Goal: Information Seeking & Learning: Learn about a topic

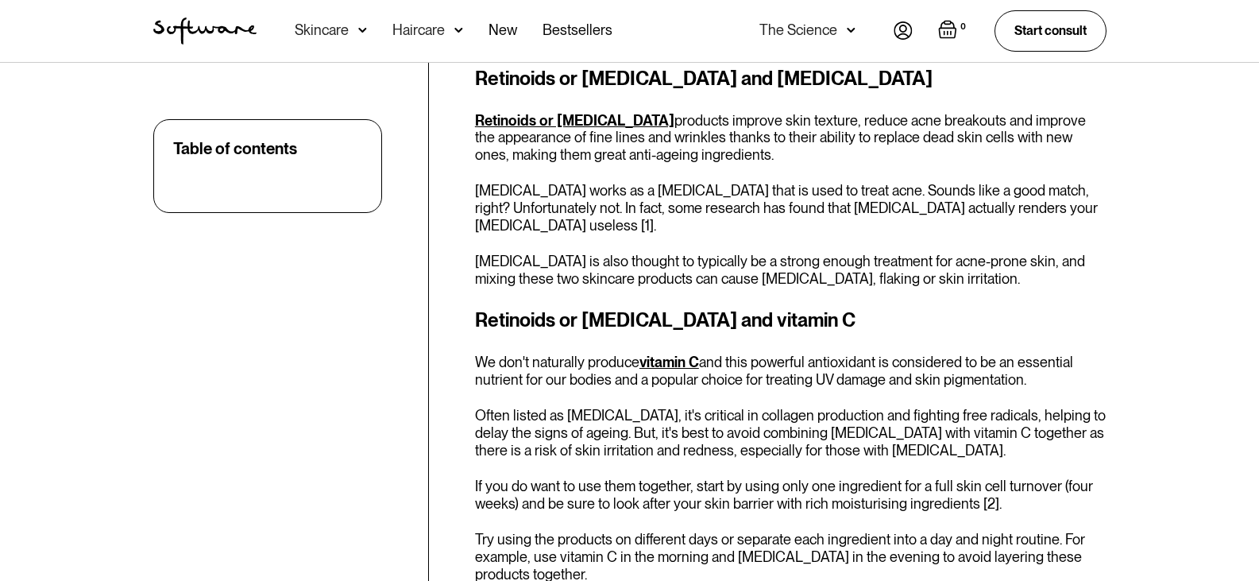
scroll to position [852, 0]
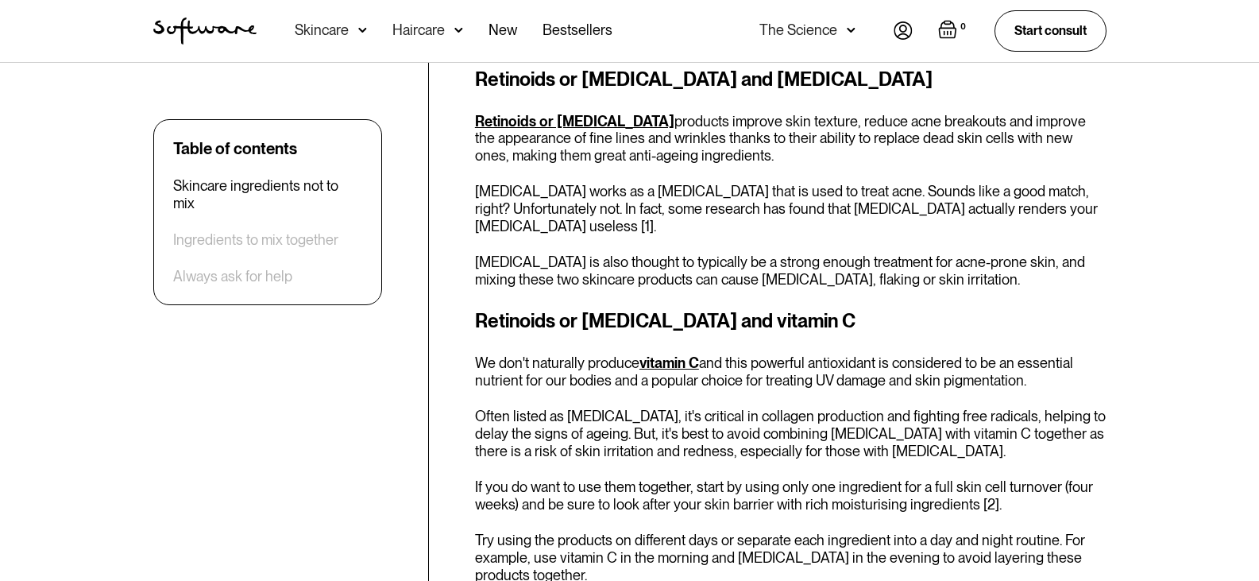
click at [641, 222] on p "[MEDICAL_DATA] works as a [MEDICAL_DATA] that is used to treat acne. Sounds lik…" at bounding box center [790, 209] width 631 height 52
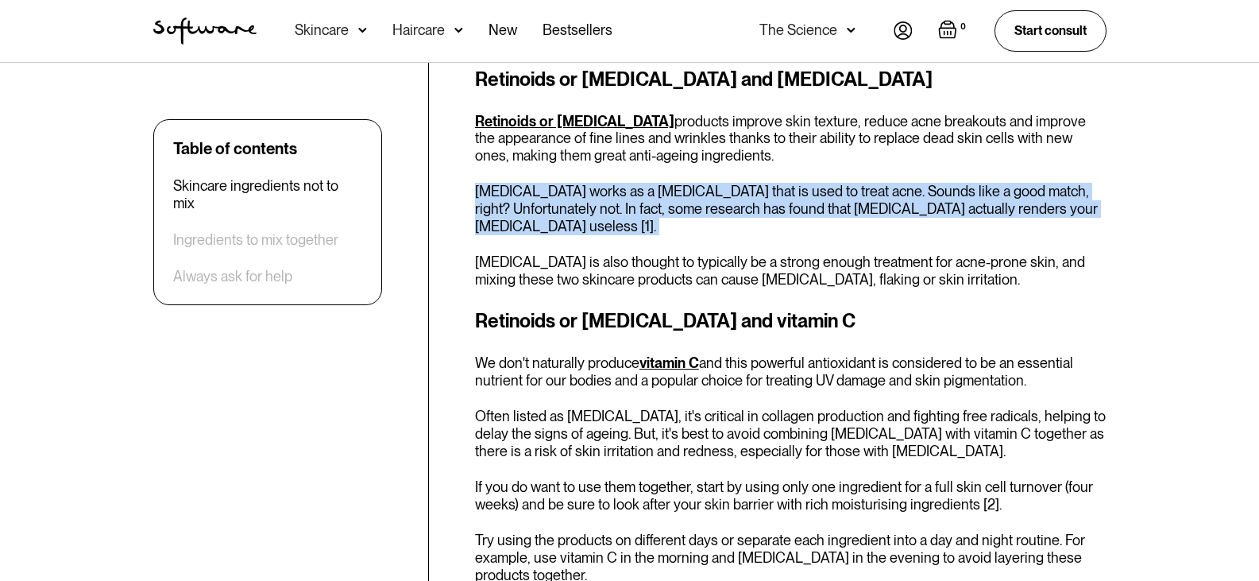
click at [641, 222] on p "[MEDICAL_DATA] works as a [MEDICAL_DATA] that is used to treat acne. Sounds lik…" at bounding box center [790, 209] width 631 height 52
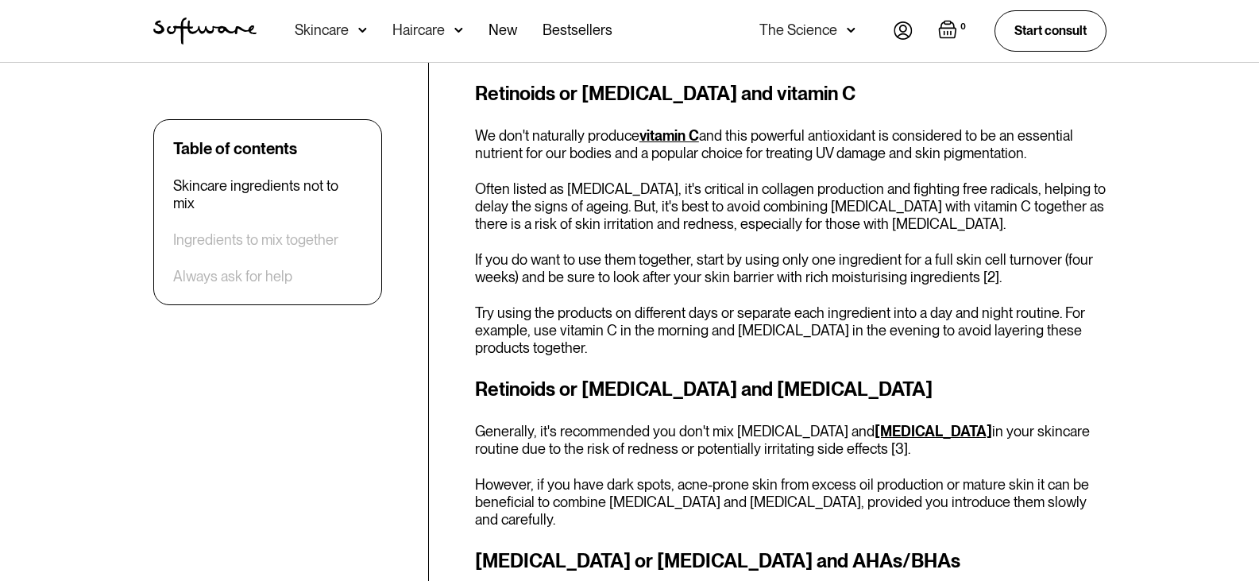
scroll to position [1090, 0]
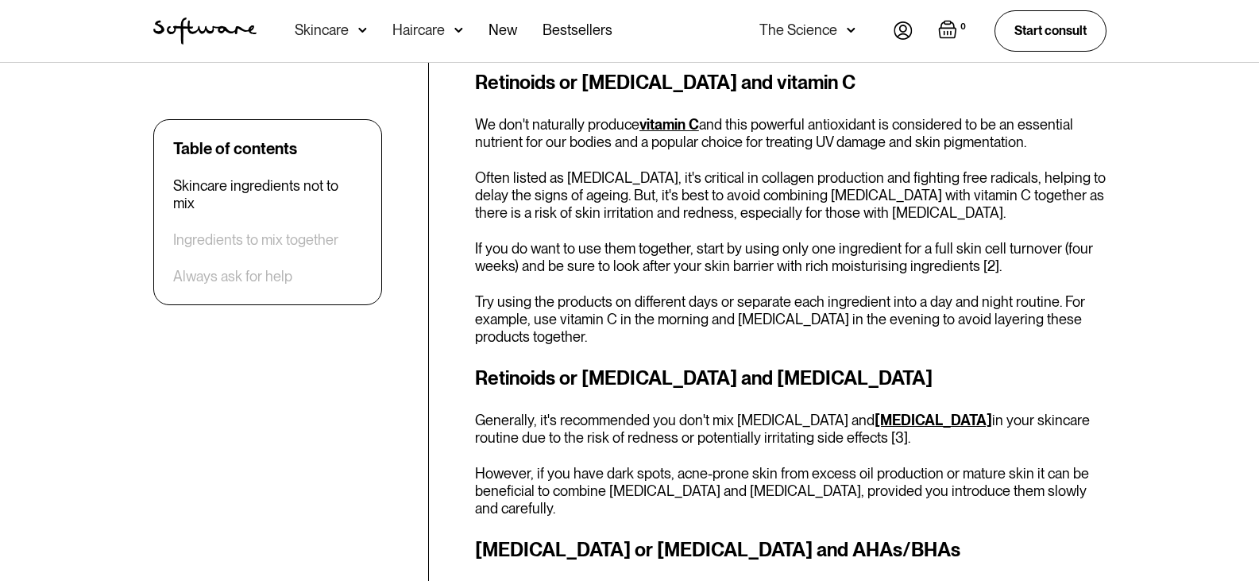
click at [921, 179] on p "Often listed as [MEDICAL_DATA], it's critical in collagen production and fighti…" at bounding box center [790, 195] width 631 height 52
drag, startPoint x: 921, startPoint y: 179, endPoint x: 800, endPoint y: 226, distance: 130.0
click at [800, 226] on div "Retinoids or [MEDICAL_DATA] and vitamin C We don't naturally produce vitamin C …" at bounding box center [790, 206] width 631 height 276
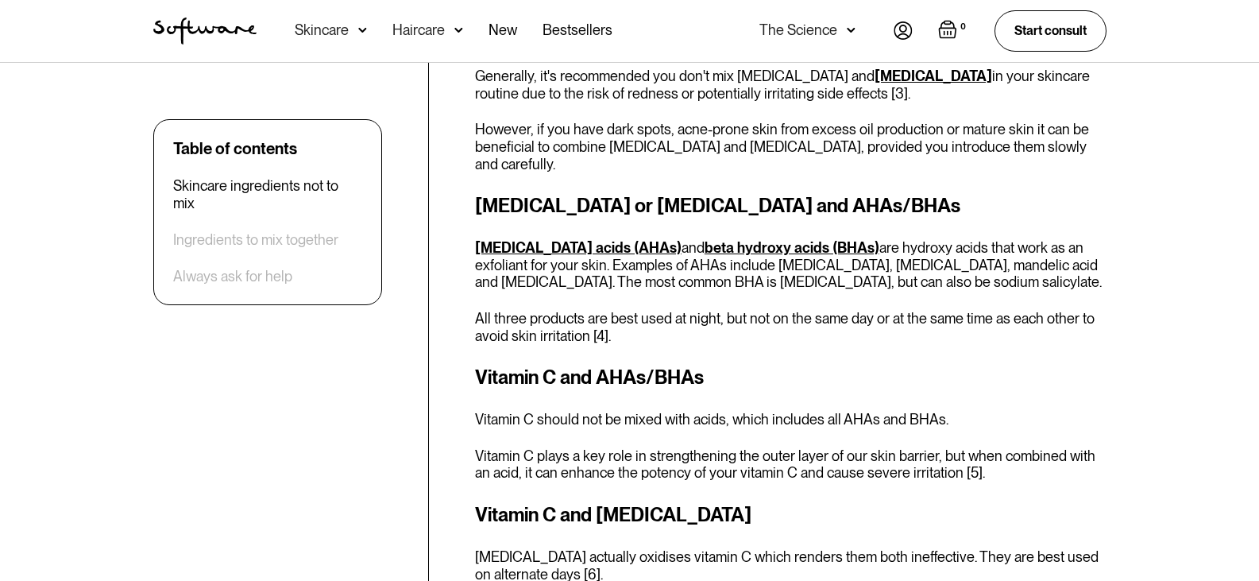
scroll to position [1434, 0]
click at [653, 364] on h3 "Vitamin C and AHAs/BHAs" at bounding box center [790, 378] width 631 height 29
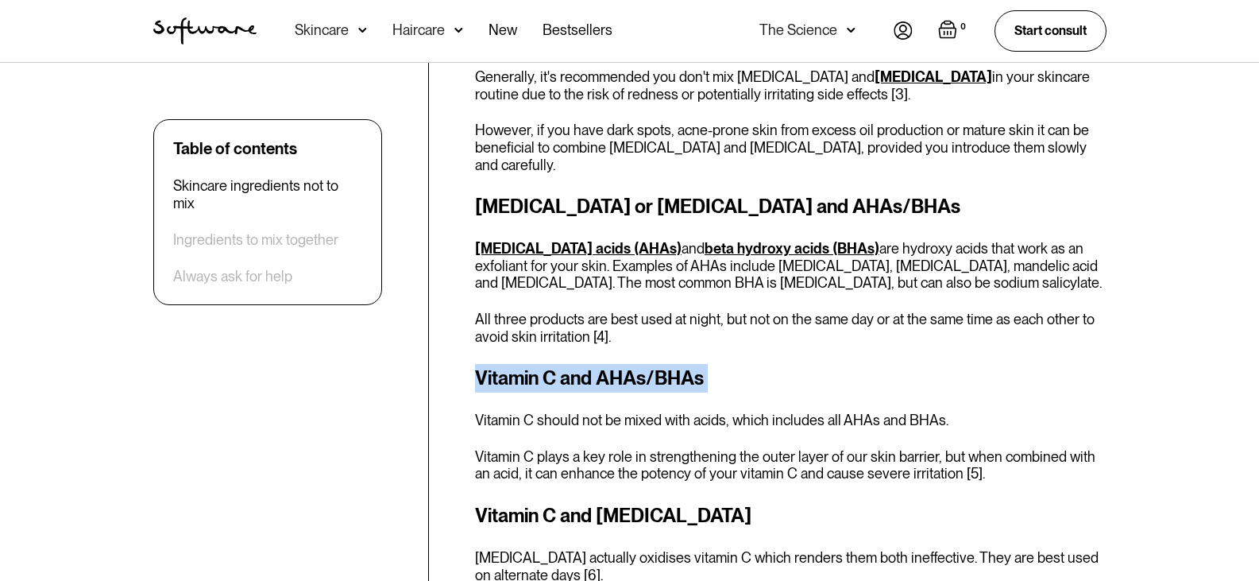
click at [653, 364] on h3 "Vitamin C and AHAs/BHAs" at bounding box center [790, 378] width 631 height 29
click at [847, 311] on p "All three products are best used at night, but not on the same day or at the sa…" at bounding box center [790, 328] width 631 height 34
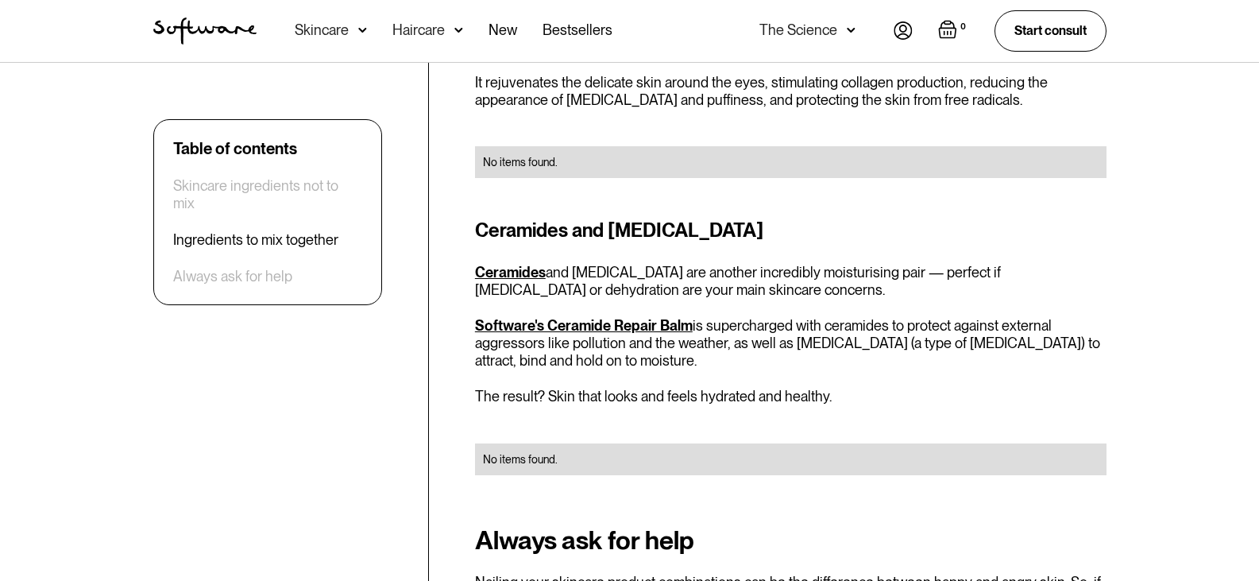
scroll to position [3962, 0]
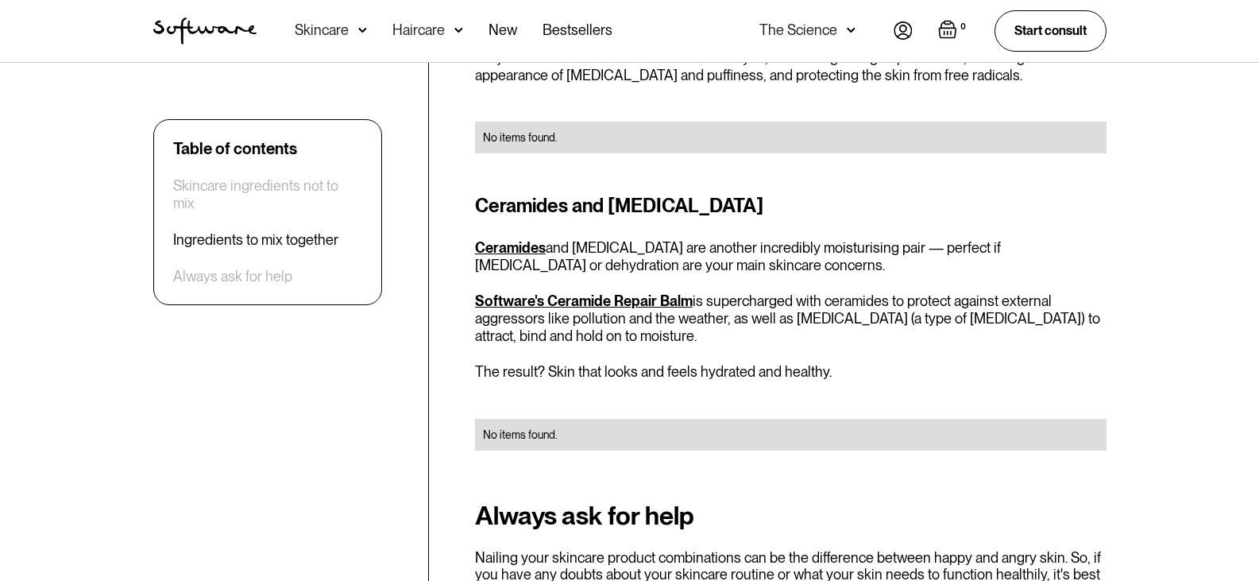
click at [761, 239] on p "Ceramides and [MEDICAL_DATA] are another incredibly moisturising pair — perfect…" at bounding box center [790, 256] width 631 height 34
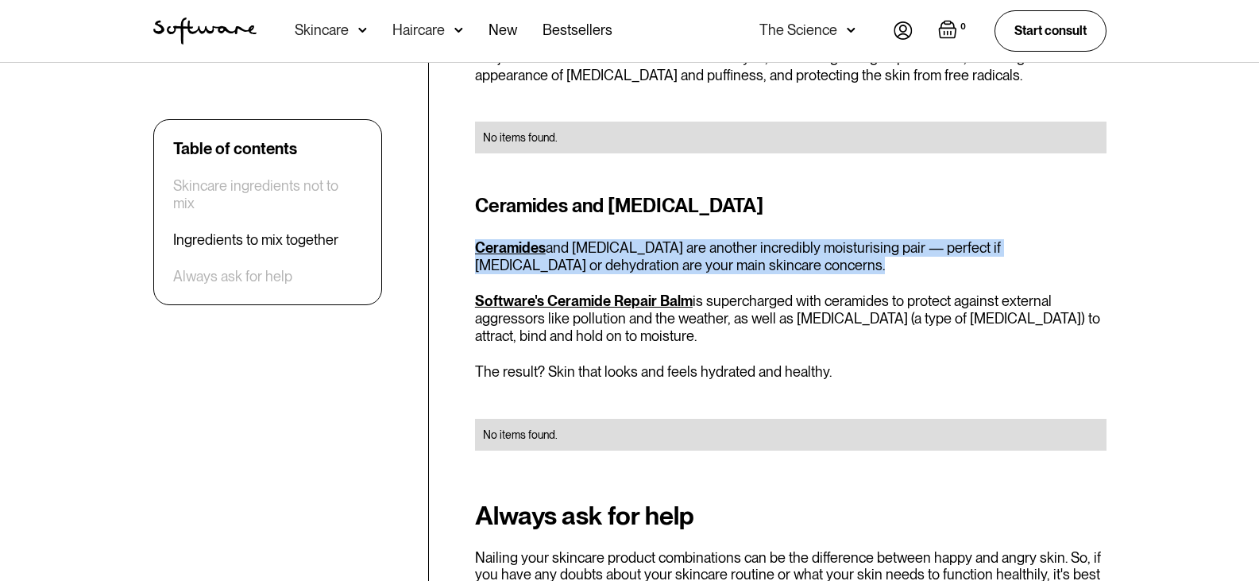
click at [761, 239] on p "Ceramides and [MEDICAL_DATA] are another incredibly moisturising pair — perfect…" at bounding box center [790, 256] width 631 height 34
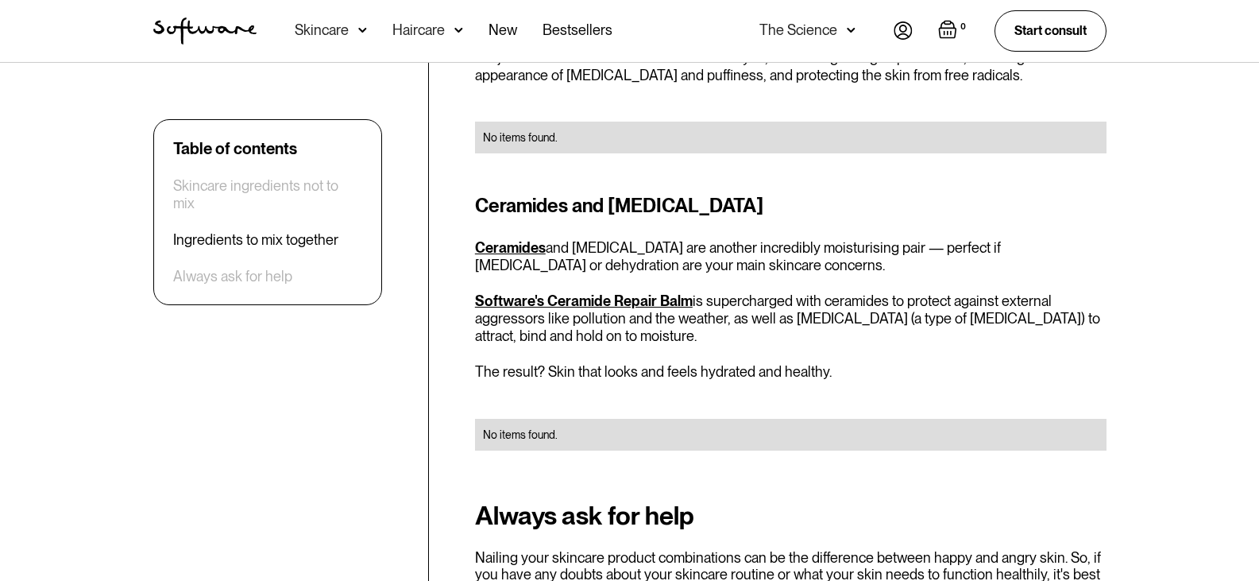
click at [811, 222] on div "Ceramides and [MEDICAL_DATA] Ceramides and [MEDICAL_DATA] are another incredibl…" at bounding box center [790, 330] width 631 height 278
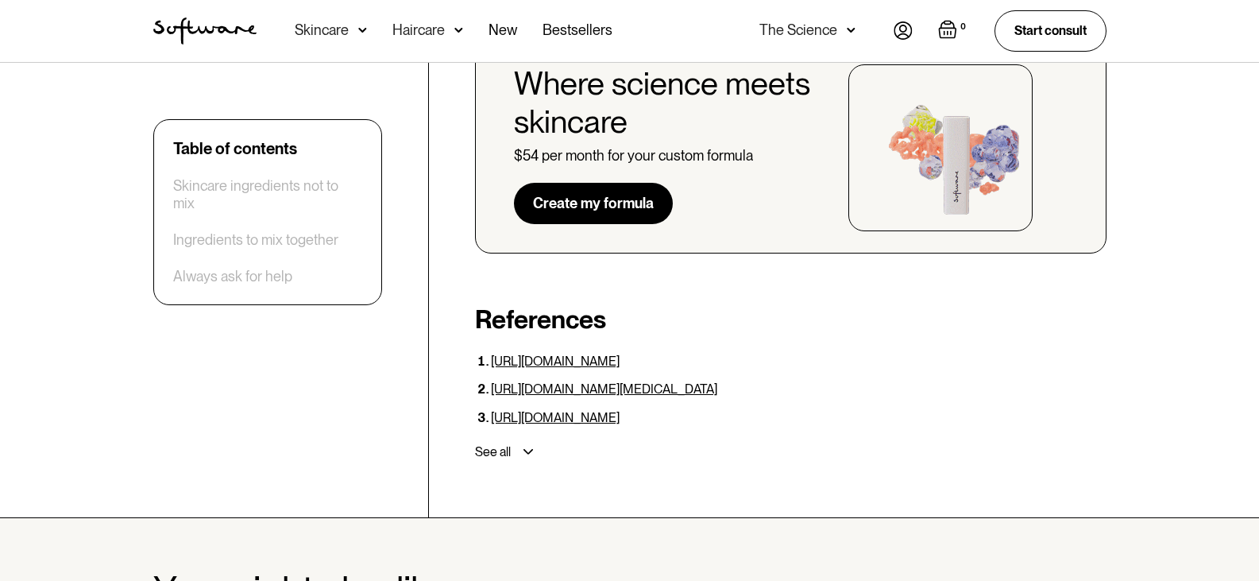
scroll to position [4721, 0]
